Goal: Information Seeking & Learning: Learn about a topic

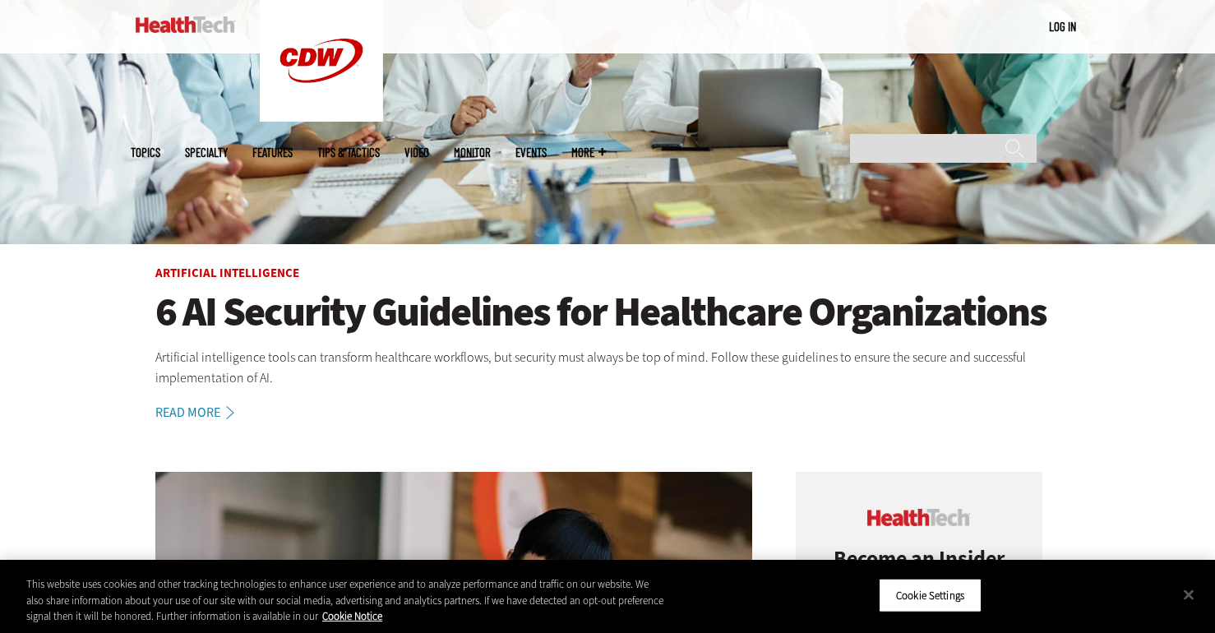
scroll to position [326, 0]
click at [183, 406] on link "Read More" at bounding box center [203, 411] width 97 height 13
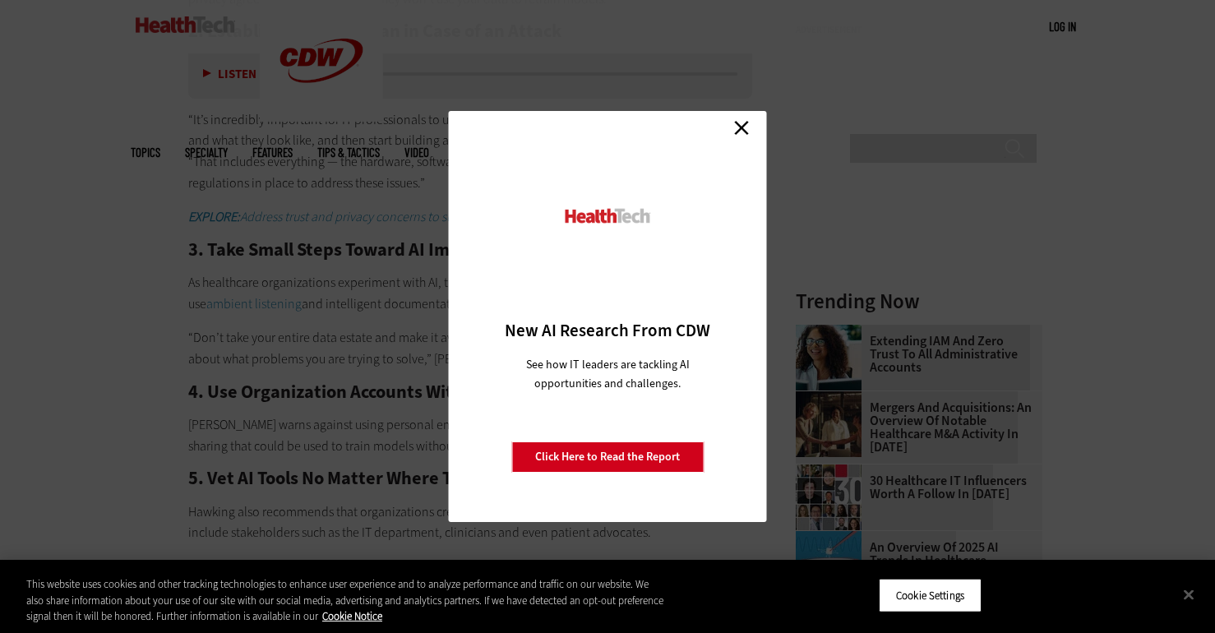
scroll to position [1374, 0]
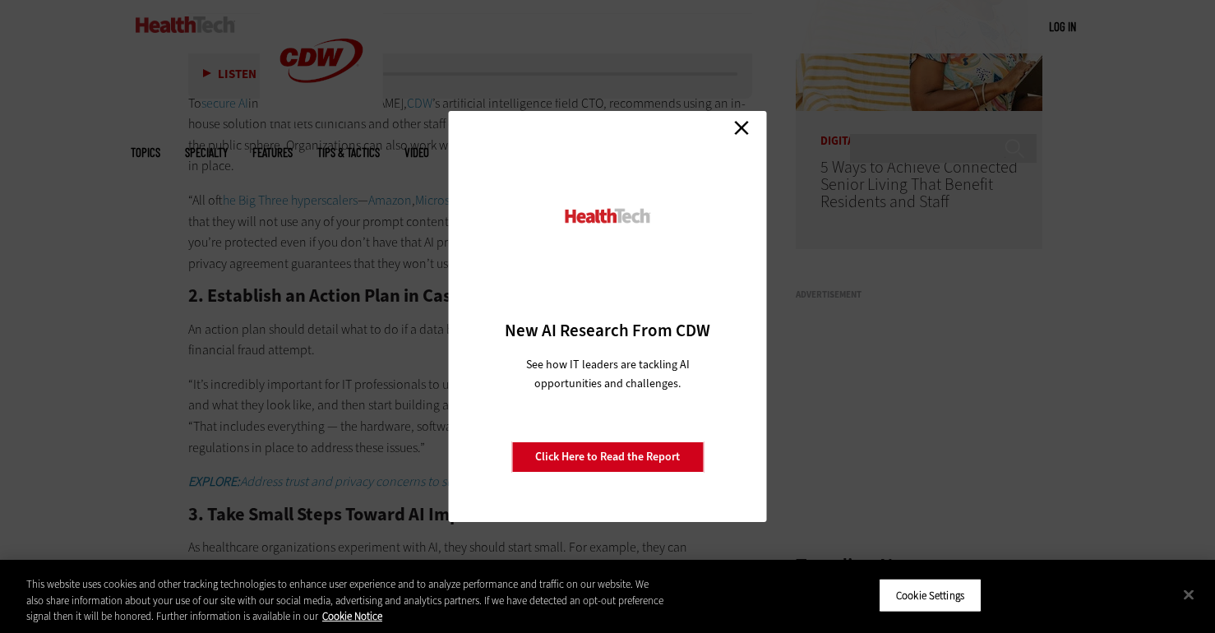
click at [740, 128] on link "Close" at bounding box center [741, 127] width 25 height 25
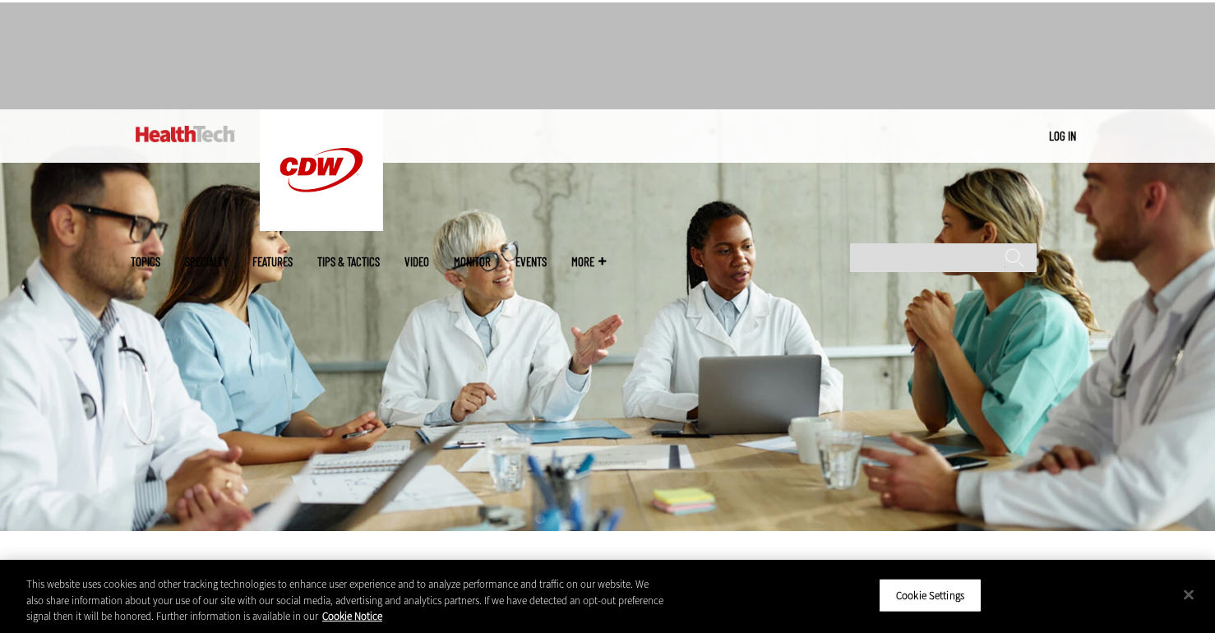
scroll to position [0, 0]
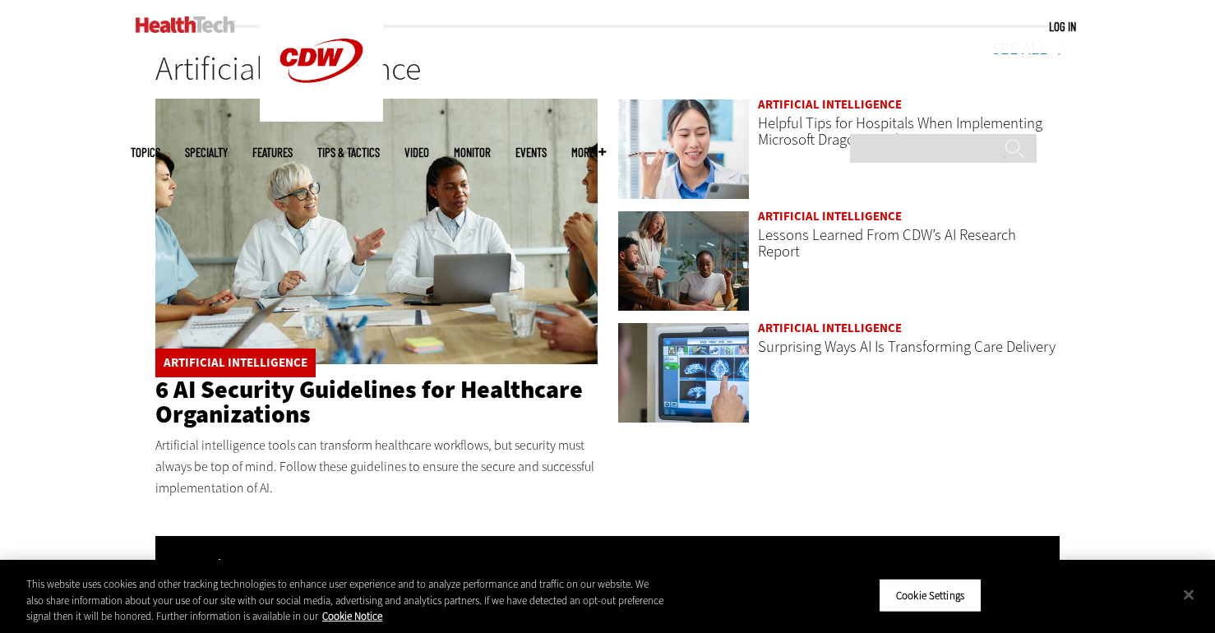
scroll to position [2576, 0]
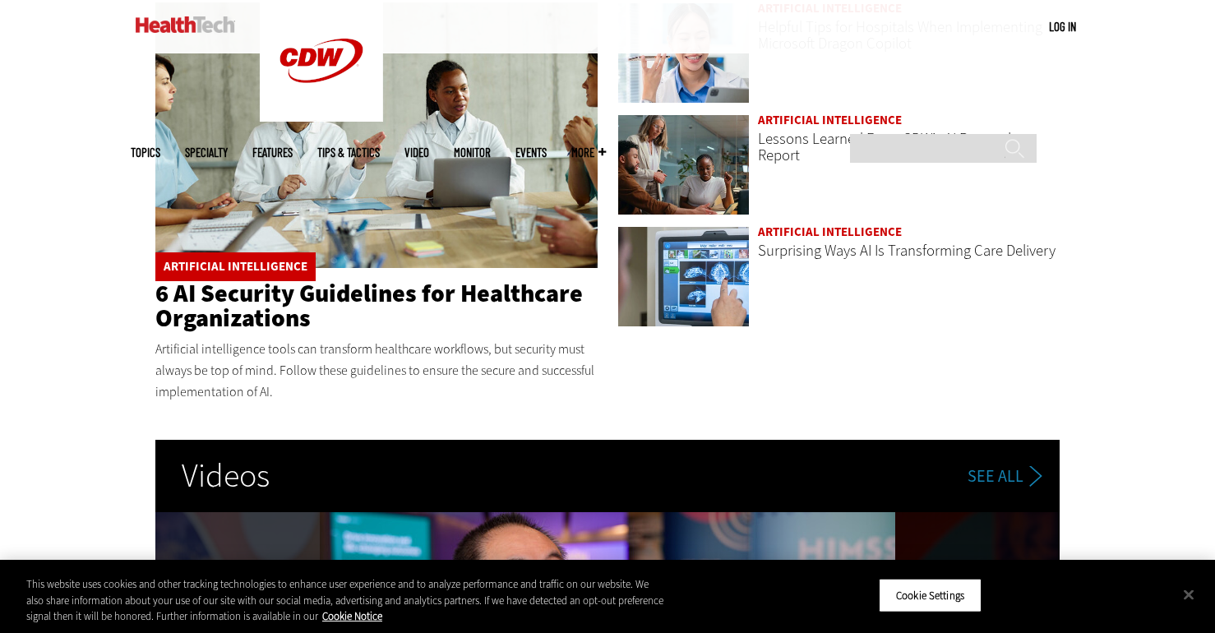
click at [538, 277] on link "6 AI Security Guidelines for Healthcare Organizations" at bounding box center [368, 306] width 427 height 58
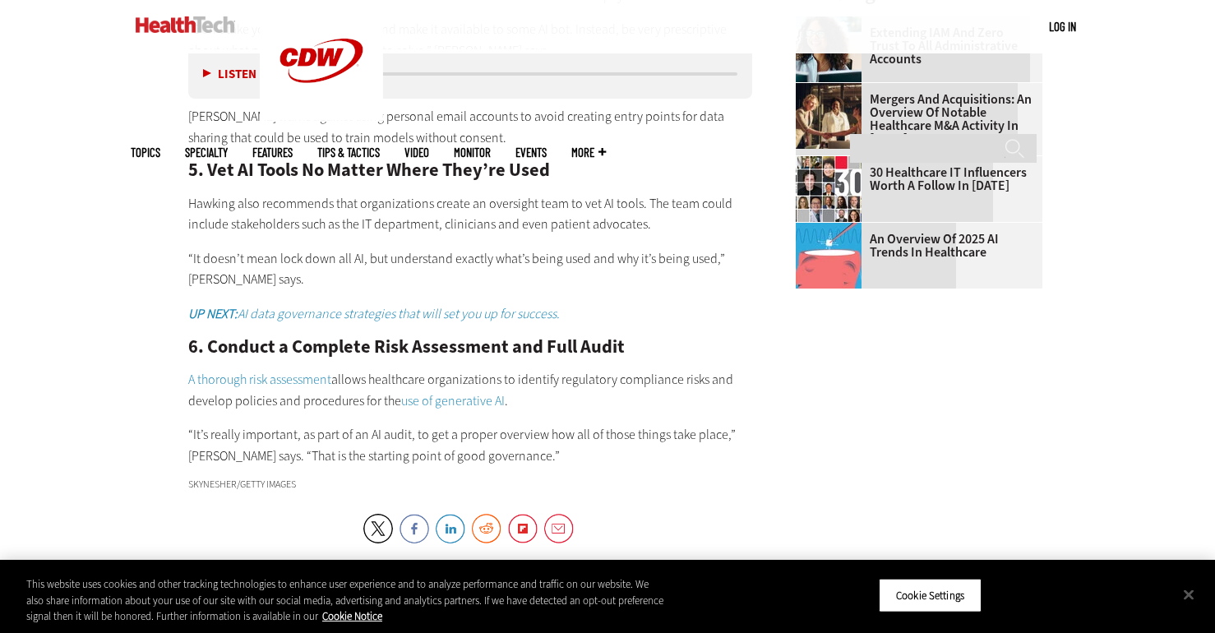
scroll to position [2209, 0]
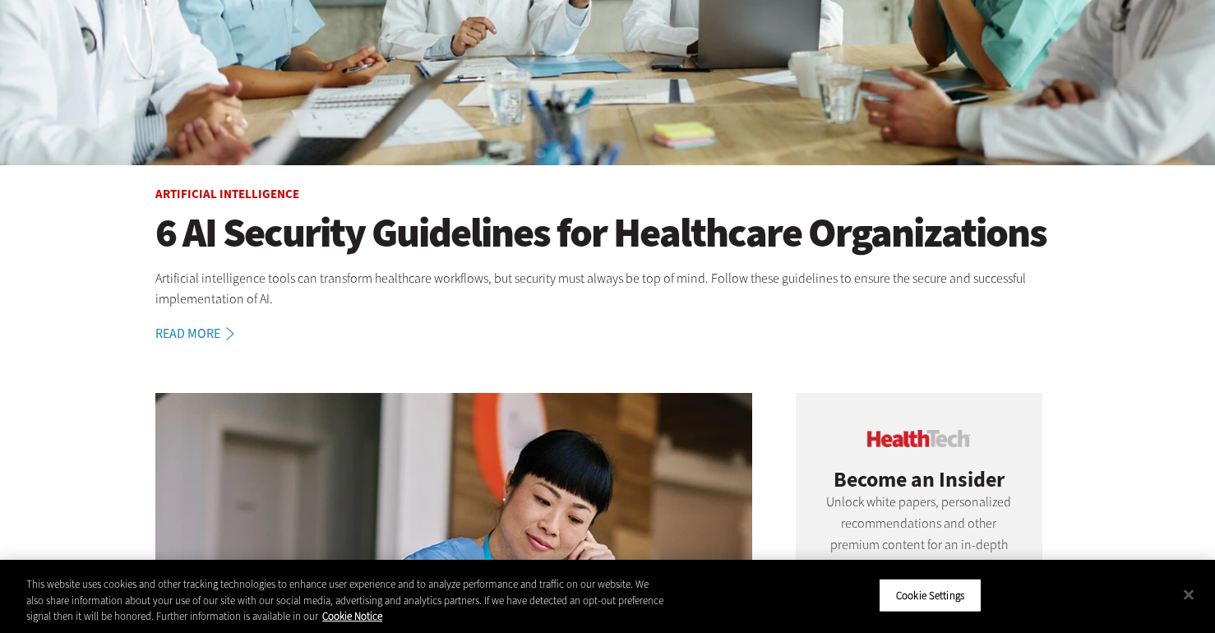
scroll to position [503, 0]
